Goal: Transaction & Acquisition: Subscribe to service/newsletter

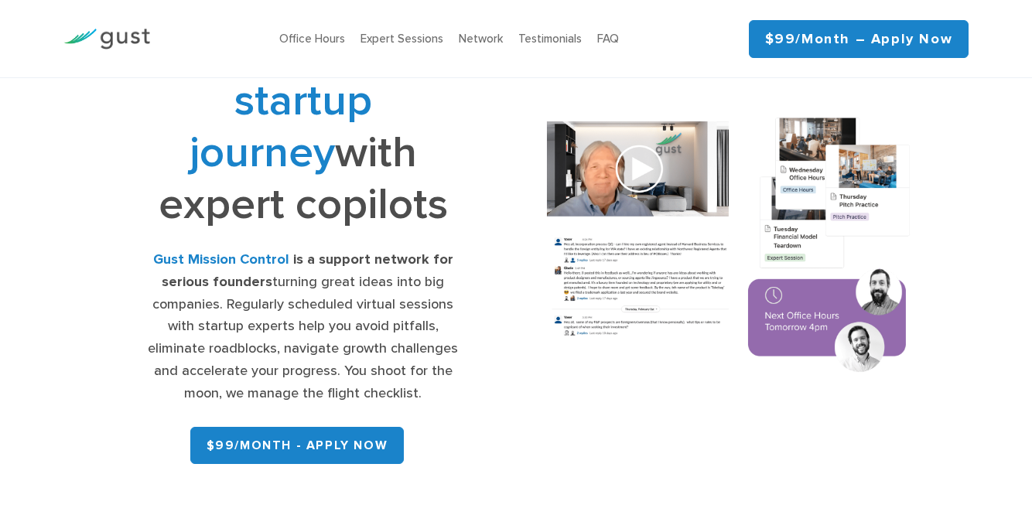
click at [279, 306] on div "Gust Mission Control is a support network for serious founders turning great id…" at bounding box center [303, 327] width 322 height 156
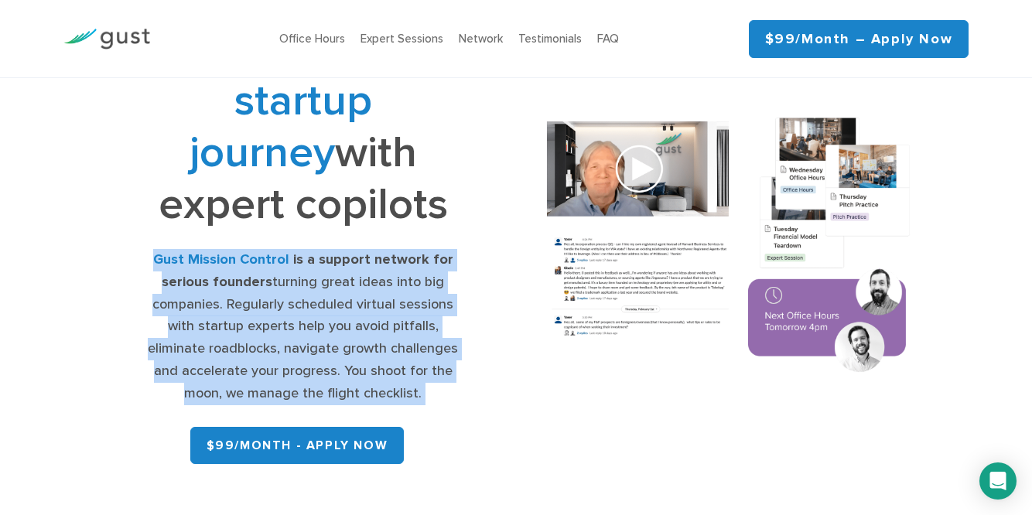
copy div "Gust Mission Control is a support network for serious founders turning great id…"
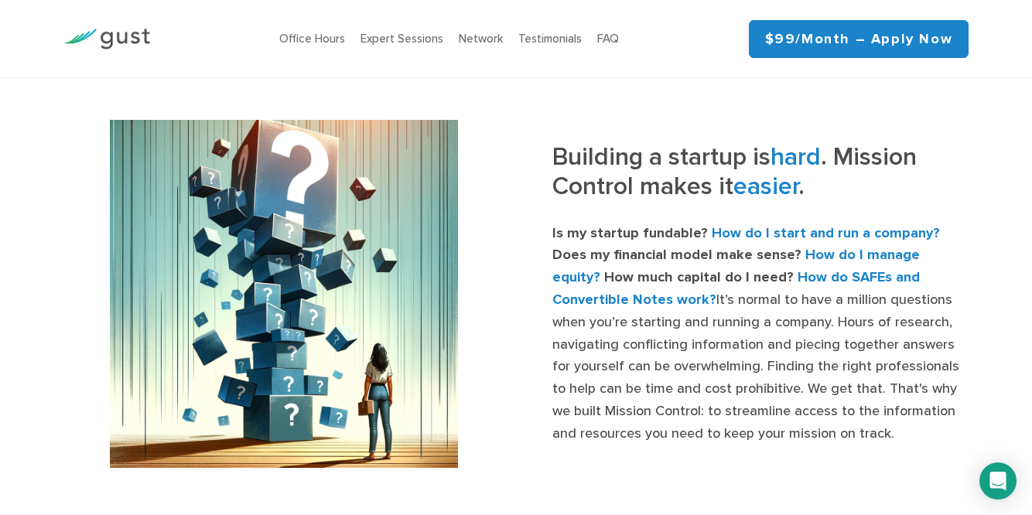
scroll to position [576, 0]
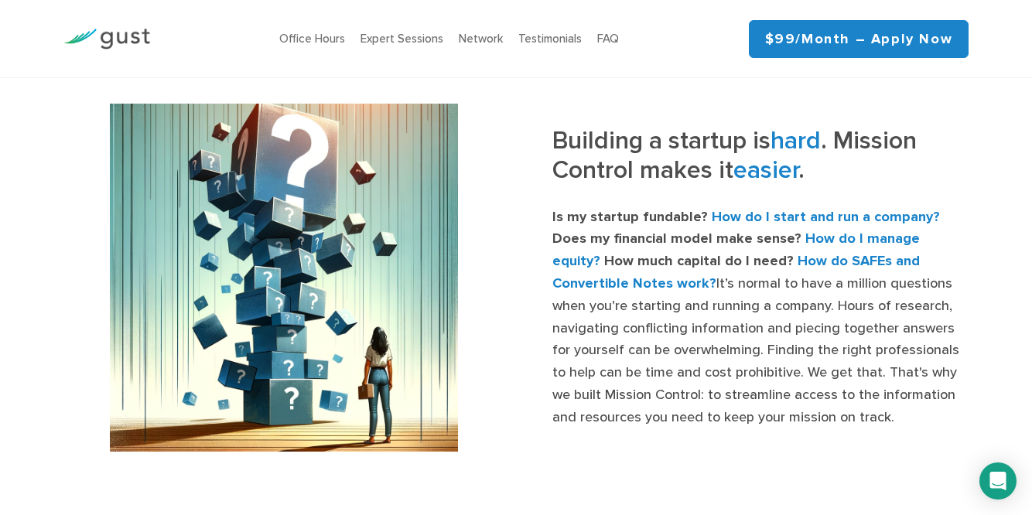
drag, startPoint x: 776, startPoint y: 401, endPoint x: 545, endPoint y: 122, distance: 362.2
click at [545, 122] on div "Building a startup is hard . Mission Control makes it easier . Is my startup fu…" at bounding box center [517, 278] width 930 height 348
copy div "Building a startup is hard . Mission Control makes it easier . Is my startup fu…"
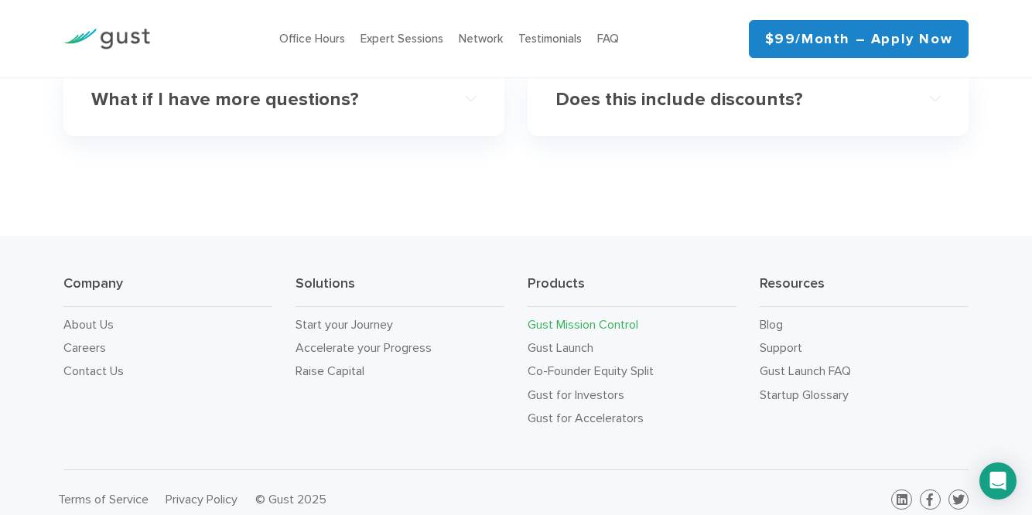
scroll to position [4925, 0]
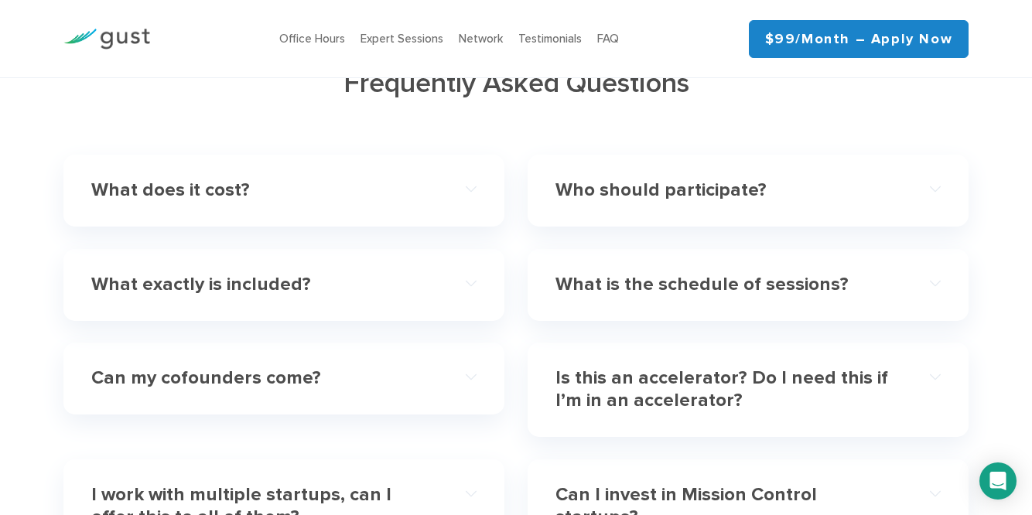
scroll to position [4435, 0]
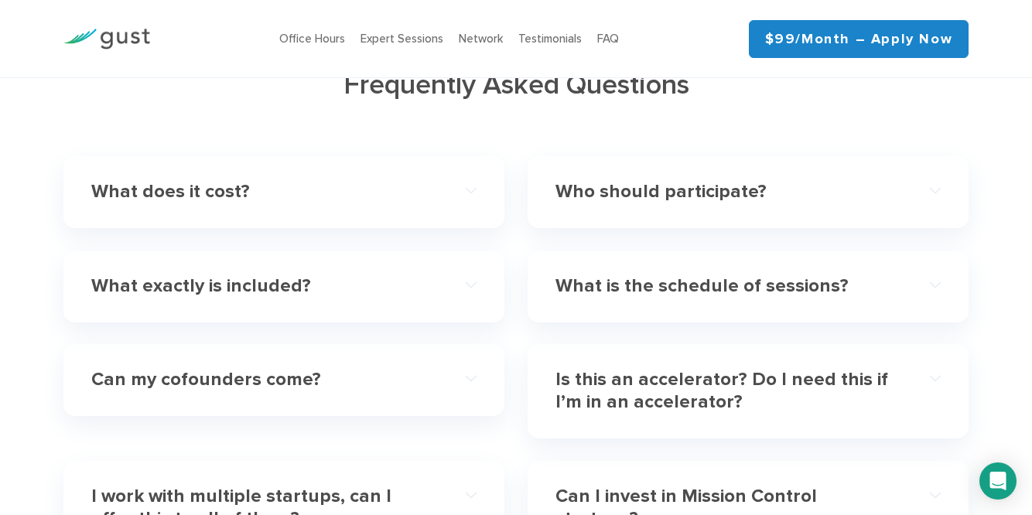
click at [329, 185] on h4 "What does it cost?" at bounding box center [264, 192] width 347 height 22
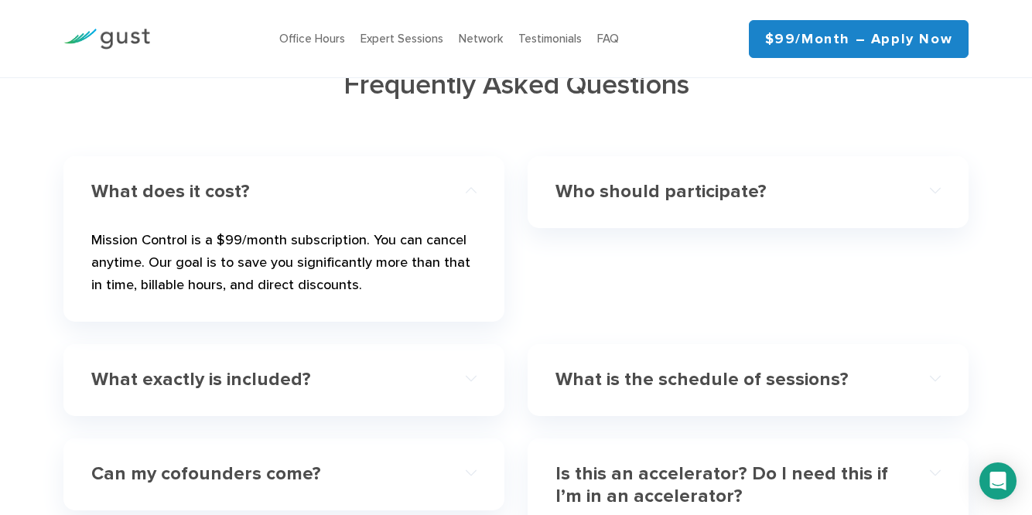
click at [252, 245] on p "Mission Control is a $99/month subscription. You can cancel anytime. Our goal i…" at bounding box center [283, 266] width 385 height 73
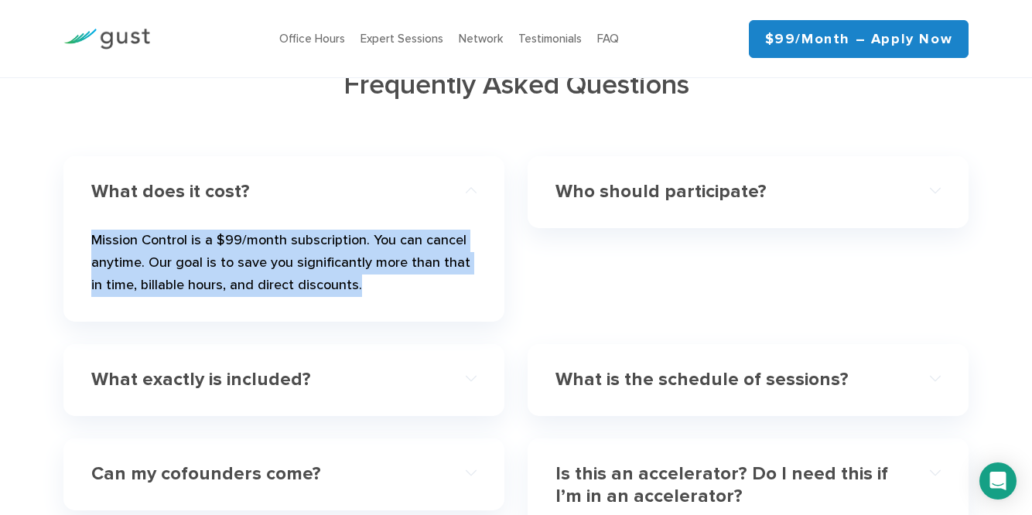
copy div "Mission Control is a $99/month subscription. You can cancel anytime. Our goal i…"
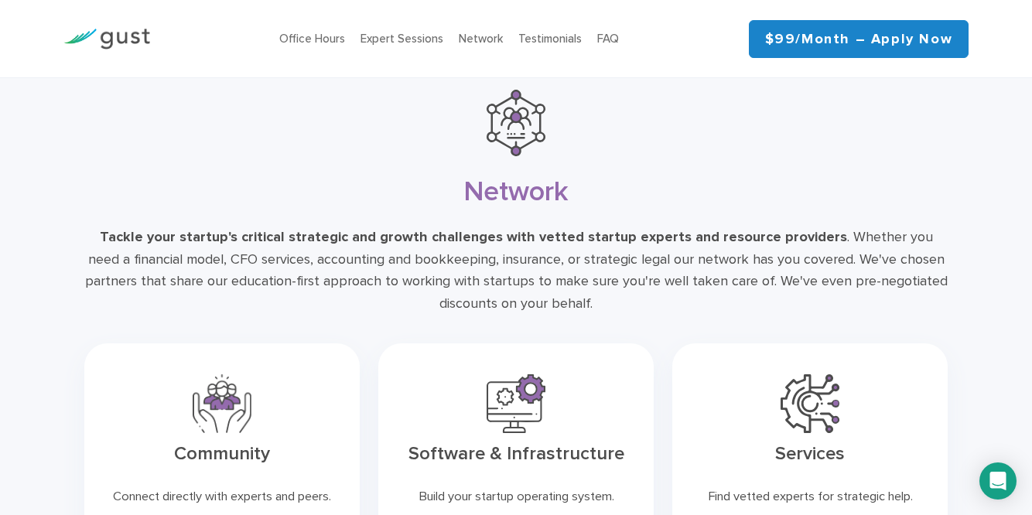
scroll to position [3045, 0]
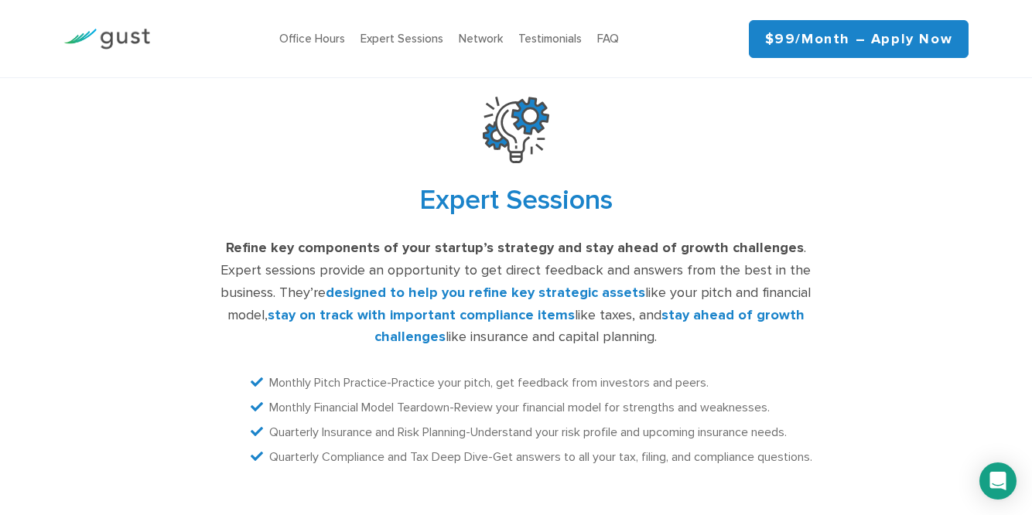
click at [828, 45] on link "$99/month – Apply Now" at bounding box center [859, 39] width 221 height 38
